Goal: Navigation & Orientation: Find specific page/section

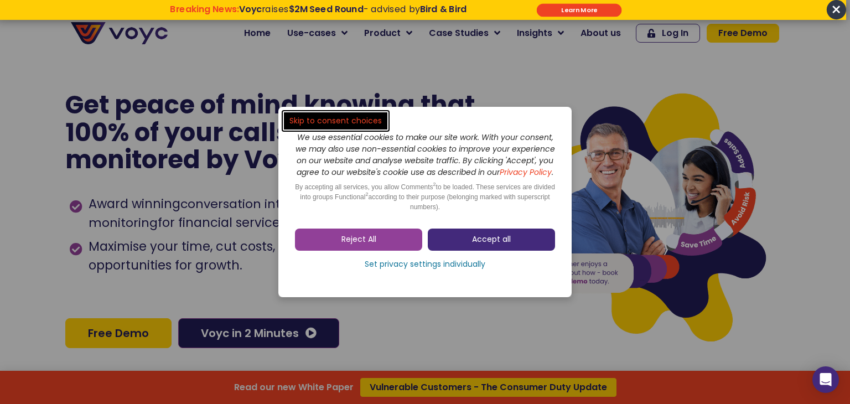
click at [477, 245] on span "Accept all" at bounding box center [491, 239] width 39 height 11
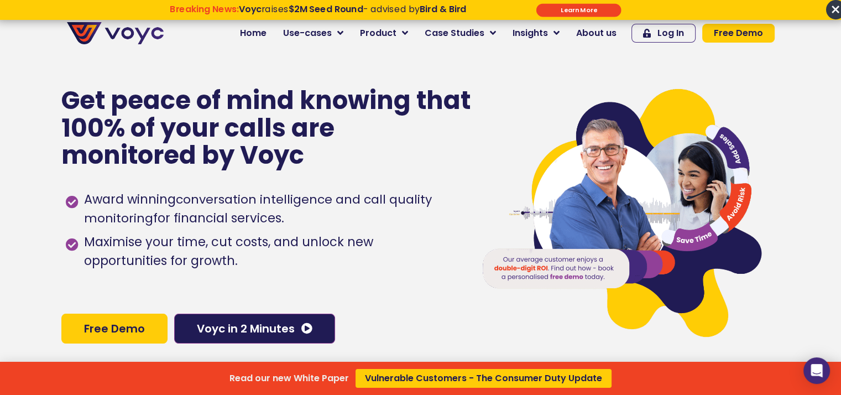
click at [347, 33] on div "Read our new White Paper Vulnerable Customers - The Consumer Duty Update" at bounding box center [420, 197] width 841 height 395
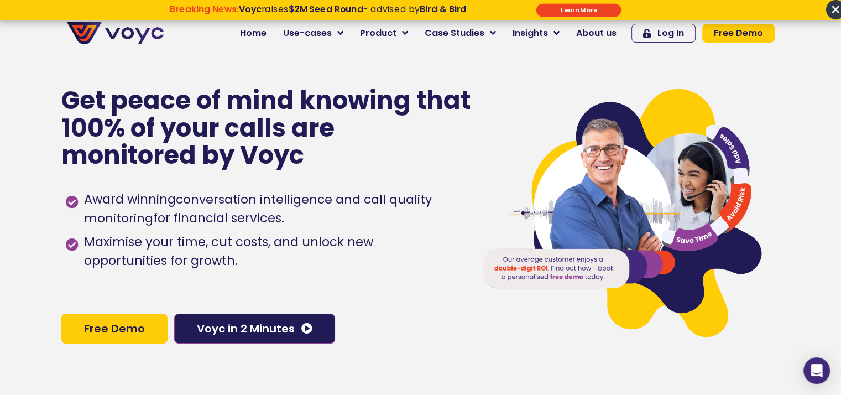
click at [344, 33] on icon at bounding box center [340, 33] width 6 height 10
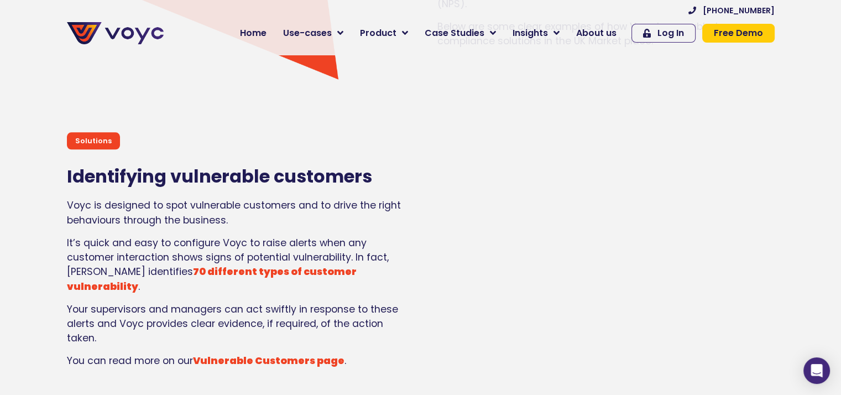
scroll to position [1190, 0]
